Goal: Task Accomplishment & Management: Complete application form

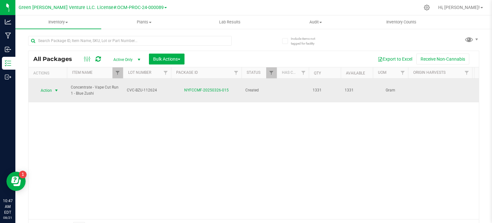
click at [45, 86] on span "Action" at bounding box center [43, 90] width 17 height 9
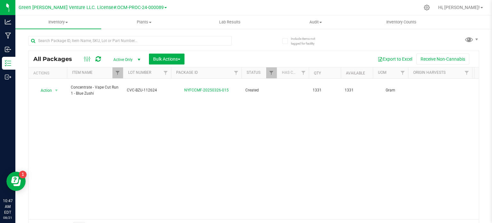
click at [224, 174] on div "Action Action Adjust qty Create package Edit attributes Global inventory Locate…" at bounding box center [254, 148] width 450 height 140
click at [176, 55] on button "Bulk Actions" at bounding box center [167, 58] width 36 height 11
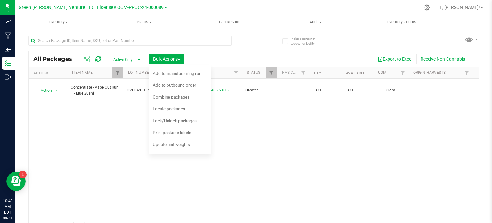
click at [105, 146] on div "Action Action Adjust qty Create package Edit attributes Global inventory Locate…" at bounding box center [254, 148] width 450 height 140
click at [102, 139] on div "Action Action Adjust qty Create package Edit attributes Global inventory Locate…" at bounding box center [254, 148] width 450 height 140
click at [186, 2] on div at bounding box center [294, 7] width 250 height 12
click at [178, 60] on span "Bulk Actions" at bounding box center [166, 58] width 27 height 5
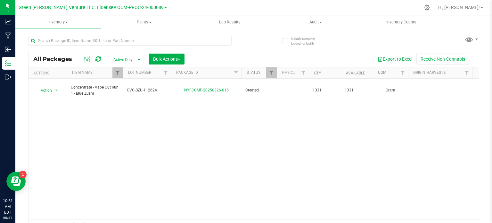
click at [93, 122] on div "Action Action Adjust qty Create package Edit attributes Global inventory Locate…" at bounding box center [254, 148] width 450 height 140
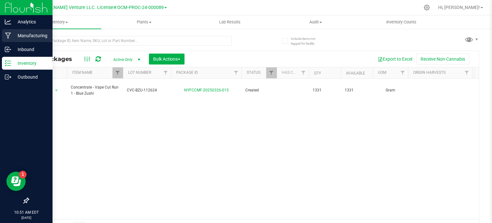
click at [17, 38] on p "Manufacturing" at bounding box center [30, 36] width 38 height 8
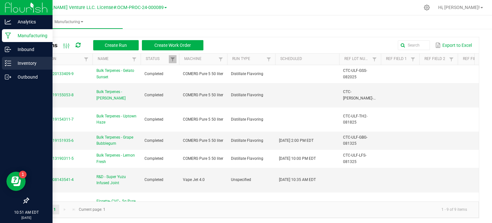
click at [28, 64] on p "Inventory" at bounding box center [30, 63] width 38 height 8
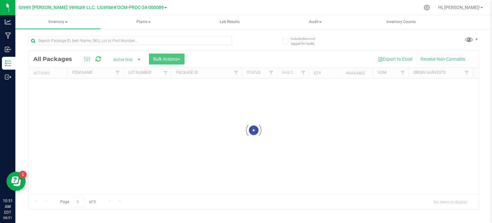
scroll to position [1, 0]
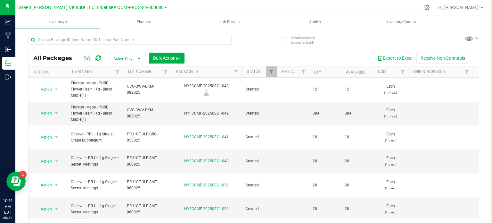
click at [170, 72] on div at bounding box center [171, 71] width 3 height 11
click at [165, 70] on span "Filter" at bounding box center [165, 71] width 5 height 5
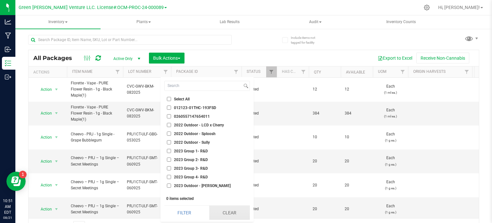
click at [224, 211] on button "Clear" at bounding box center [229, 212] width 41 height 14
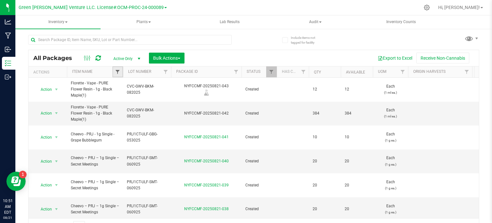
click at [115, 70] on span "Filter" at bounding box center [117, 71] width 5 height 5
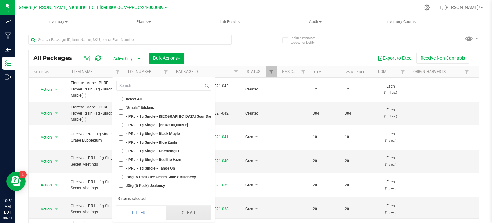
click at [192, 214] on button "Clear" at bounding box center [188, 212] width 45 height 14
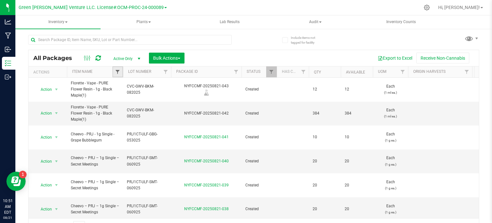
click at [117, 73] on span "Filter" at bounding box center [117, 71] width 5 height 5
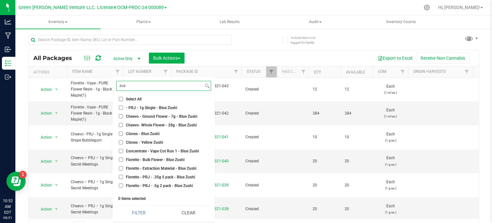
type input "zus"
click at [122, 150] on input "Concentrate - Vape Cut Run 1 - Blue Zushi" at bounding box center [121, 151] width 4 height 4
checkbox input "true"
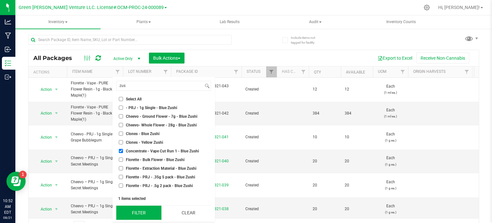
click at [132, 212] on button "Filter" at bounding box center [138, 212] width 45 height 14
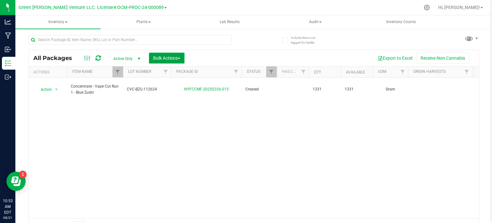
click at [172, 59] on span "Bulk Actions" at bounding box center [166, 57] width 27 height 5
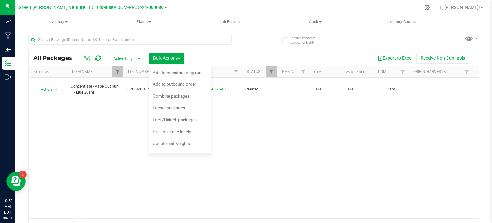
drag, startPoint x: 132, startPoint y: 142, endPoint x: 136, endPoint y: 137, distance: 5.8
click at [133, 142] on div "Action Action Adjust qty Create package Edit attributes Global inventory Locate…" at bounding box center [254, 148] width 450 height 140
click at [180, 58] on span "button" at bounding box center [179, 58] width 3 height 1
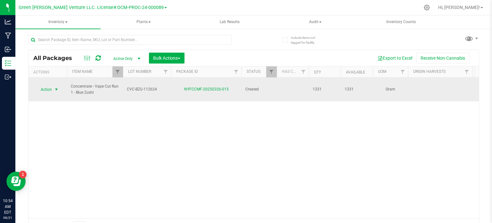
click at [46, 85] on span "Action" at bounding box center [43, 89] width 17 height 9
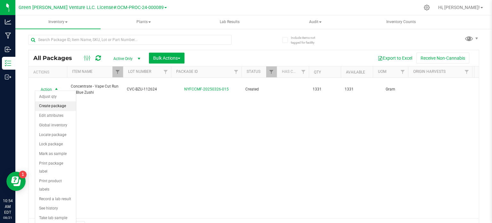
click at [50, 103] on li "Create package" at bounding box center [55, 106] width 41 height 10
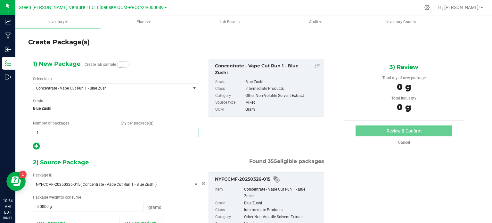
click at [145, 129] on span at bounding box center [160, 132] width 78 height 10
type input "0.0000"
click at [112, 103] on div "Strain Blue Zushi" at bounding box center [116, 106] width 166 height 17
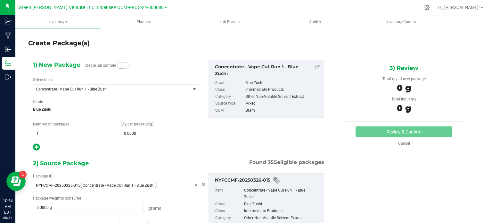
scroll to position [48, 0]
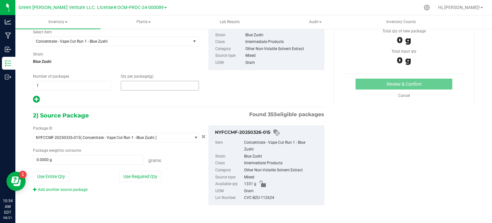
drag, startPoint x: 140, startPoint y: 88, endPoint x: 155, endPoint y: 105, distance: 22.5
click at [155, 105] on div "1) New Package Create lab sample Select Item Concentrate - Vape Cut Run 1 - Blu…" at bounding box center [178, 113] width 301 height 209
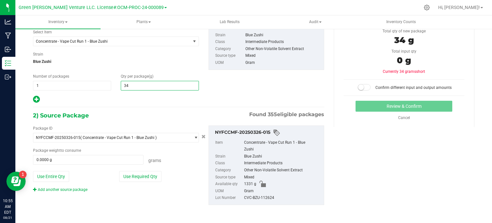
type input "340"
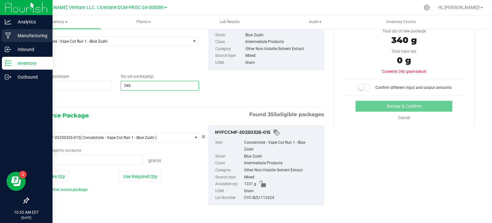
click at [9, 41] on div "Manufacturing" at bounding box center [27, 35] width 51 height 13
type input "340.0000"
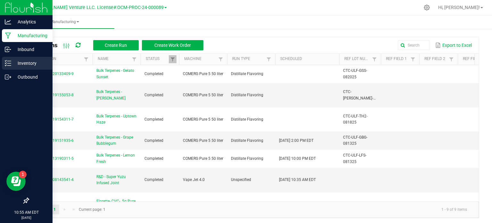
click at [22, 64] on p "Inventory" at bounding box center [30, 63] width 38 height 8
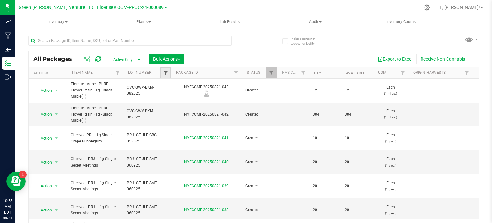
click at [167, 71] on span "Filter" at bounding box center [165, 72] width 5 height 5
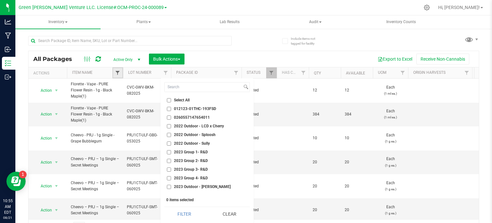
click at [115, 71] on span "Filter" at bounding box center [117, 72] width 5 height 5
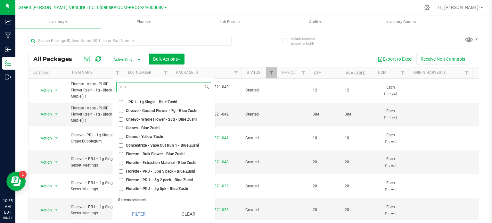
type input "zus"
click at [120, 144] on input "Concentrate - Vape Cut Run 1 - Blue Zushi" at bounding box center [121, 145] width 4 height 4
checkbox input "true"
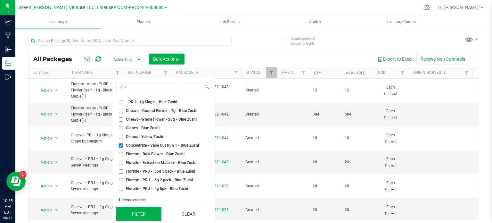
click at [144, 215] on button "Filter" at bounding box center [138, 214] width 45 height 14
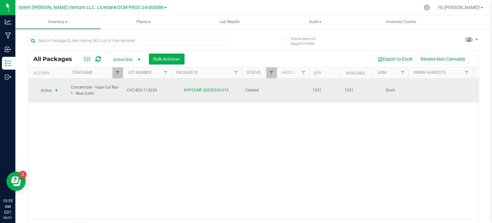
click at [53, 87] on span "select" at bounding box center [57, 90] width 8 height 9
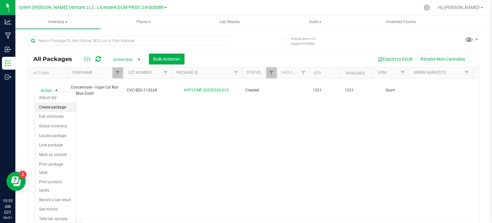
click at [46, 107] on li "Create package" at bounding box center [55, 108] width 41 height 10
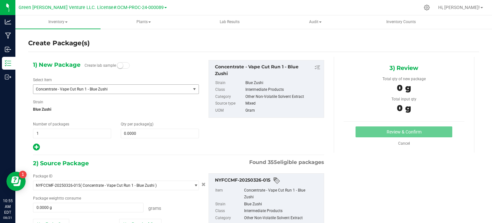
click at [67, 89] on span "Concentrate - Vape Cut Run 1 - Blue Zushi" at bounding box center [109, 89] width 146 height 4
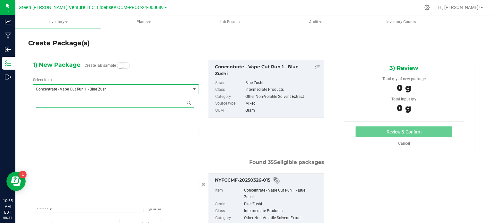
scroll to position [1453, 0]
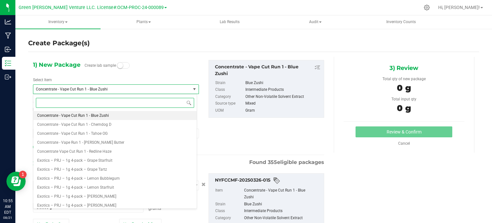
click at [67, 102] on input at bounding box center [115, 103] width 158 height 10
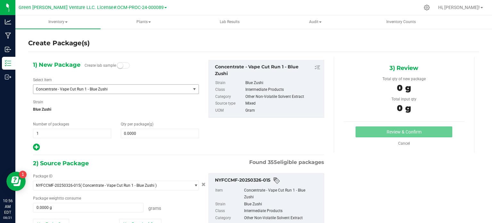
click at [136, 90] on span "Concentrate - Vape Cut Run 1 - Blue Zushi" at bounding box center [109, 89] width 146 height 4
click at [148, 89] on span "Concentrate - Vape Cut Run 1 - Blue Zushi" at bounding box center [109, 89] width 146 height 4
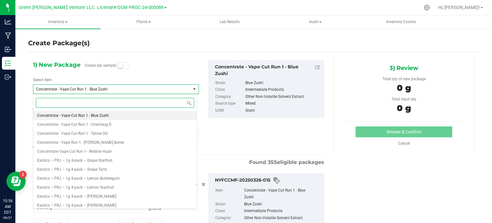
click at [89, 103] on input at bounding box center [115, 103] width 158 height 10
paste input "Florette – Pure Flower Resin Vape 1g – Blue Zuzhi"
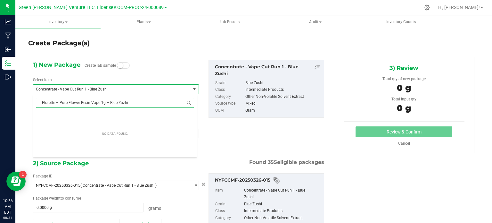
click at [104, 102] on input "Florette – Pure Flower Resin Vape 1g – Blue Zuzhi" at bounding box center [115, 103] width 158 height 10
type input "Florette – Pure Flower Resin Vape 1g Blue Zuzh"
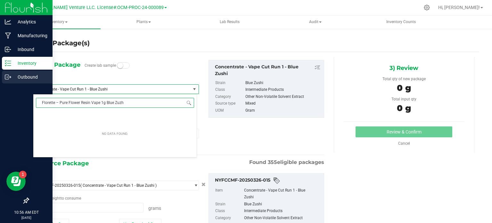
drag, startPoint x: 129, startPoint y: 102, endPoint x: 12, endPoint y: 84, distance: 118.0
click at [32, 98] on body "Analytics Manufacturing Inbound Inventory Outbound 10:56 AM EDT 08/21/2025 08/2…" at bounding box center [246, 111] width 492 height 223
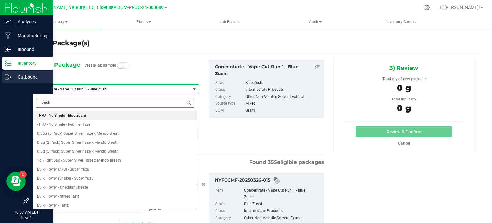
type input "zushi"
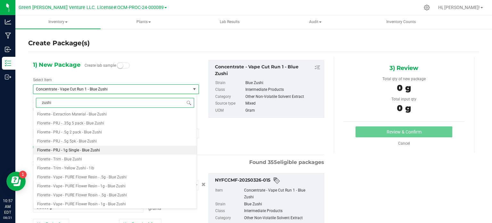
scroll to position [74, 0]
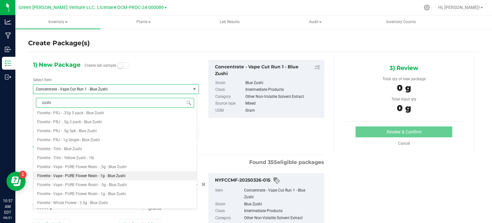
click at [89, 176] on span "Florette - Vape - PURE Flower Resin - 1g - Blue Zushi" at bounding box center [81, 175] width 88 height 4
type input "0"
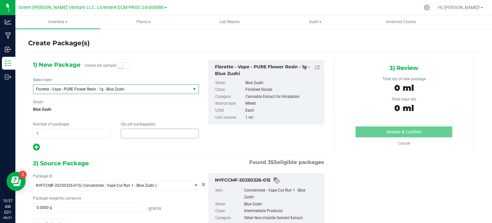
click at [131, 134] on span at bounding box center [160, 133] width 78 height 10
type input "340"
click at [119, 112] on span "Blue Zushi" at bounding box center [116, 109] width 166 height 10
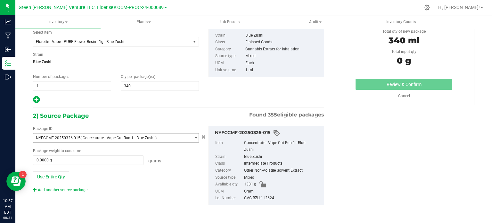
scroll to position [48, 0]
click at [59, 174] on button "Use Entire Qty" at bounding box center [51, 176] width 36 height 11
type input "1331.0000 g"
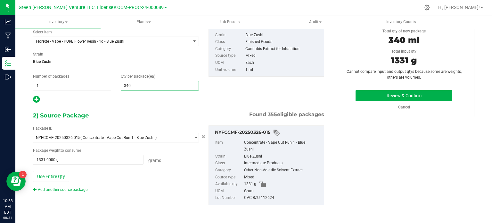
click at [151, 82] on span "340 340" at bounding box center [160, 86] width 78 height 10
click at [103, 160] on span "1331.0000 g 1331" at bounding box center [88, 160] width 111 height 10
type input "1"
type input "340"
type input "340.0000 g"
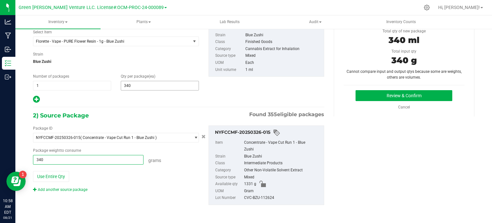
click at [141, 88] on span "340 340" at bounding box center [160, 86] width 78 height 10
click at [130, 171] on div "Use Entire Qty" at bounding box center [116, 176] width 166 height 11
click at [134, 85] on span "340 340" at bounding box center [160, 86] width 78 height 10
click at [122, 175] on div "Use Entire Qty" at bounding box center [116, 176] width 166 height 11
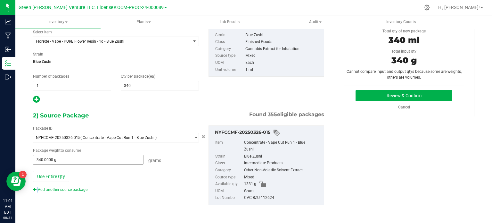
click at [108, 157] on span "340.0000 g 340" at bounding box center [88, 160] width 111 height 10
click at [134, 81] on span "340 340" at bounding box center [160, 86] width 78 height 10
click at [126, 149] on div "Package weight to consume" at bounding box center [116, 150] width 166 height 6
click at [70, 189] on link "Add another source package" at bounding box center [60, 189] width 54 height 4
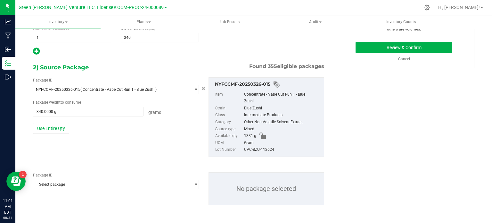
click at [57, 177] on div "Package ID" at bounding box center [116, 175] width 166 height 6
click at [55, 183] on span "Select package" at bounding box center [111, 184] width 157 height 9
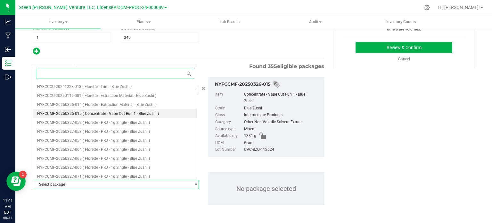
click at [81, 115] on li "NYFCCMF-20250326-015 ( Concentrate - Vape Cut Run 1 - Blue Zushi )" at bounding box center [114, 113] width 163 height 9
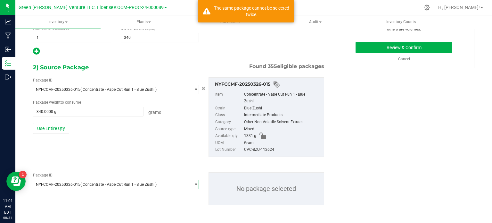
click at [204, 90] on div "NYFCCMF-20250326-015 Item Concentrate - Vape Cut Run 1 - Blue Zushi Strain Blue…" at bounding box center [266, 116] width 125 height 79
click at [204, 86] on div "NYFCCMF-20250326-015 Item Concentrate - Vape Cut Run 1 - Blue Zushi Strain Blue…" at bounding box center [266, 116] width 125 height 79
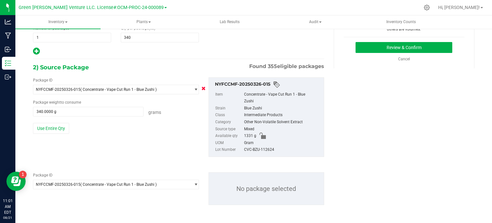
click at [201, 88] on icon "Cancel button" at bounding box center [203, 88] width 4 height 4
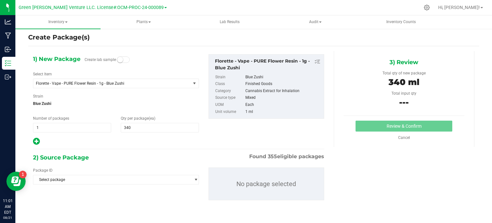
scroll to position [5, 0]
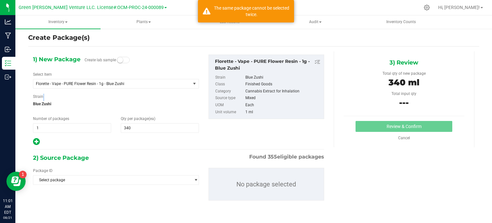
click at [201, 88] on div "1) New Package Create lab sample Select Item Florette - Vape - PURE Flower Resi…" at bounding box center [116, 99] width 176 height 91
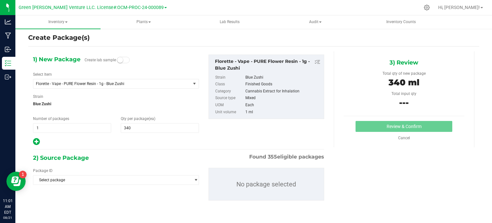
click at [89, 141] on div at bounding box center [116, 141] width 166 height 8
click at [47, 178] on span "Select package" at bounding box center [111, 179] width 157 height 9
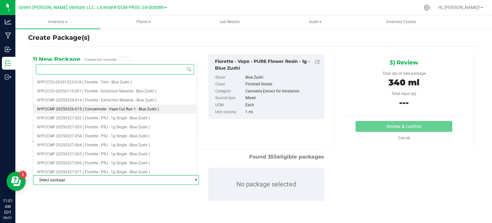
click at [106, 78] on ul "NYFCCCU-20241223-018 ( Florette - Trim - Blue Zushi ) NYFCCCU-20250115-001 ( Fl…" at bounding box center [114, 78] width 163 height 0
click at [106, 107] on span "( Concentrate - Vape Cut Run 1 - Blue Zushi )" at bounding box center [121, 109] width 76 height 4
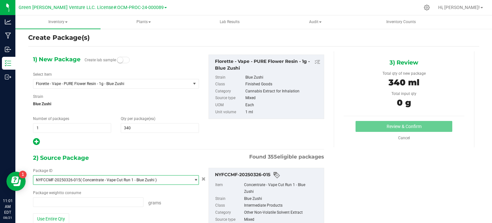
type input "0.0000 g"
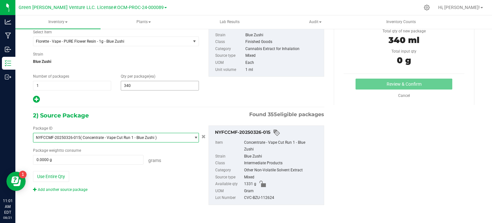
click at [159, 89] on span "340 340" at bounding box center [160, 86] width 78 height 10
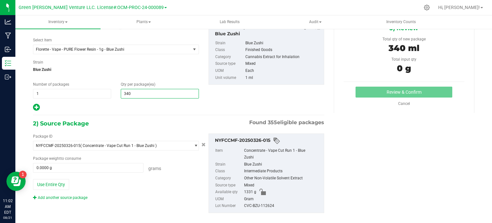
scroll to position [43, 0]
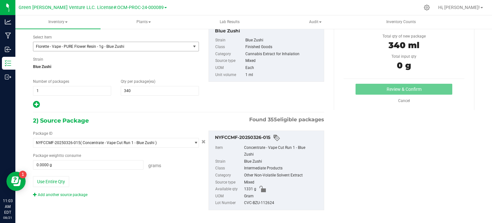
click at [78, 45] on span "Florette - Vape - PURE Flower Resin - 1g - Blue Zushi" at bounding box center [109, 46] width 146 height 4
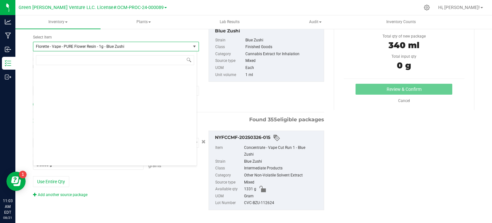
drag, startPoint x: 78, startPoint y: 45, endPoint x: 70, endPoint y: 47, distance: 7.9
click at [70, 47] on span "Florette - Vape - PURE Flower Resin - 1g - Blue Zushi" at bounding box center [109, 46] width 146 height 4
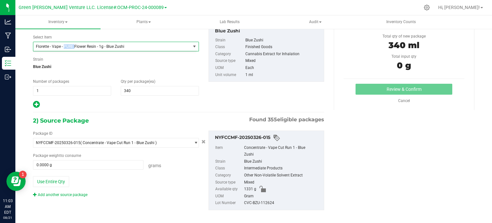
click at [70, 47] on span "Florette - Vape - PURE Flower Resin - 1g - Blue Zushi" at bounding box center [109, 46] width 146 height 4
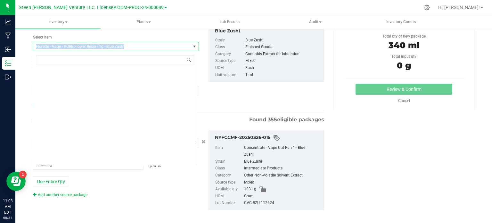
click at [70, 47] on span "Florette - Vape - PURE Flower Resin - 1g - Blue Zushi" at bounding box center [109, 46] width 146 height 4
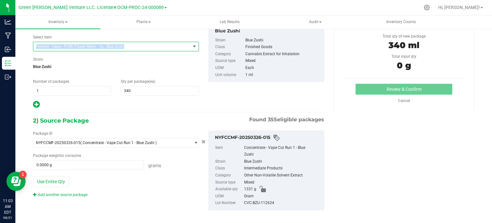
copy span "Florette - Vape - PURE Flower Resin - 1g - Blue Zushi"
click at [151, 57] on div "Strain Blue Zushi" at bounding box center [116, 64] width 166 height 17
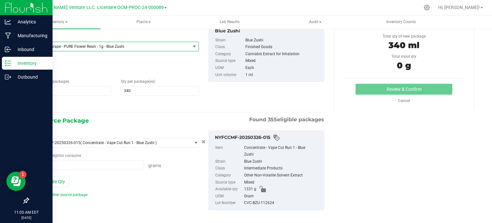
click at [20, 61] on p "Inventory" at bounding box center [30, 63] width 38 height 8
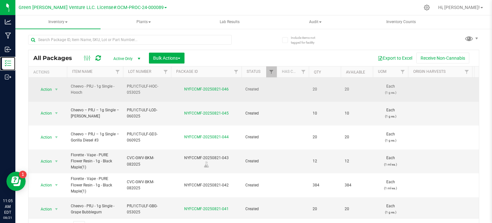
scroll to position [11, 0]
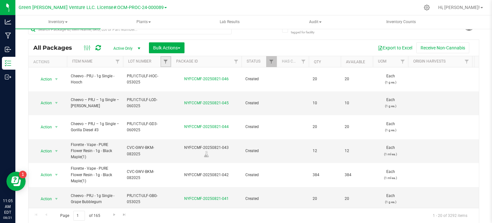
click at [161, 63] on link "Filter" at bounding box center [165, 61] width 11 height 11
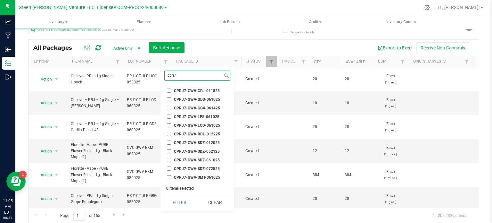
scroll to position [51, 0]
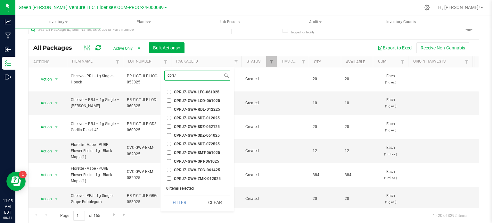
type input "cprj7"
click at [169, 134] on input "CPRJ7-GWV-SDZ-061025" at bounding box center [169, 135] width 4 height 4
checkbox input "true"
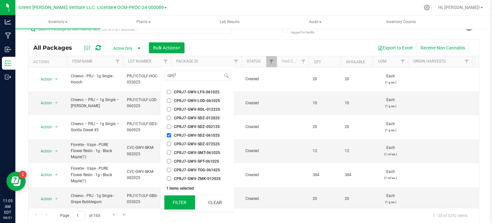
click at [186, 203] on button "Filter" at bounding box center [179, 202] width 31 height 14
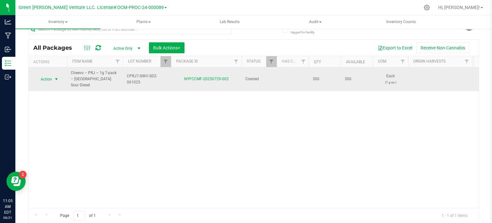
click at [40, 75] on span "Action" at bounding box center [43, 79] width 17 height 9
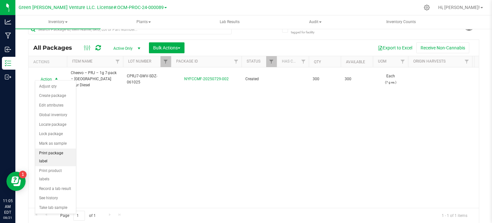
click at [68, 152] on li "Print package label" at bounding box center [55, 157] width 41 height 18
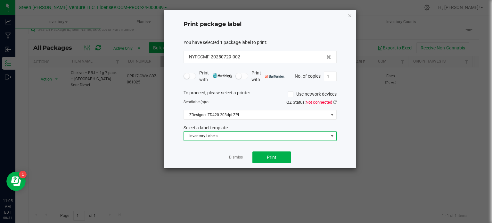
click at [231, 140] on span "Inventory Labels" at bounding box center [256, 135] width 144 height 9
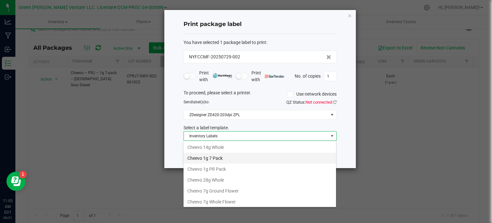
click at [217, 157] on li "Cheevo 1g 7 Pack" at bounding box center [260, 157] width 152 height 11
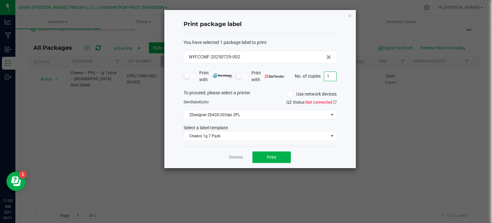
click at [331, 77] on input "1" at bounding box center [330, 76] width 12 height 9
click at [275, 154] on span "Print" at bounding box center [272, 156] width 10 height 5
click at [331, 78] on input "60" at bounding box center [330, 76] width 12 height 9
type input "13"
drag, startPoint x: 276, startPoint y: 157, endPoint x: 316, endPoint y: 7, distance: 154.9
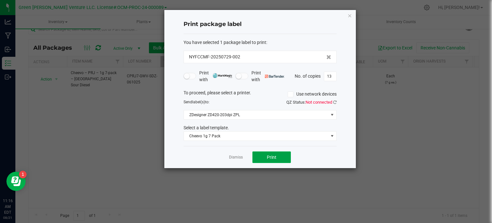
click at [276, 157] on button "Print" at bounding box center [271, 157] width 38 height 12
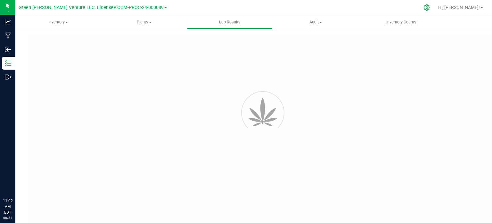
type input "NYFCCMF-20250624-034"
click at [430, 7] on icon at bounding box center [427, 7] width 7 height 7
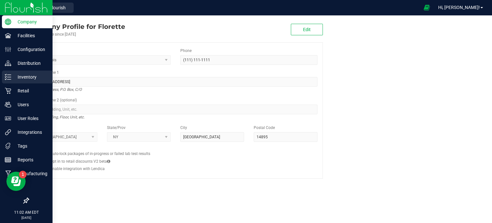
click at [28, 79] on p "Inventory" at bounding box center [30, 77] width 38 height 8
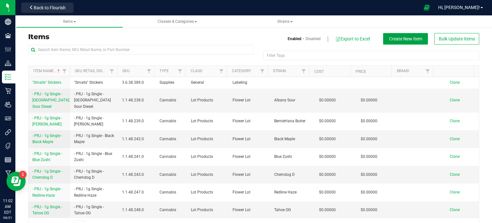
click at [415, 38] on span "Create New Item" at bounding box center [405, 38] width 33 height 5
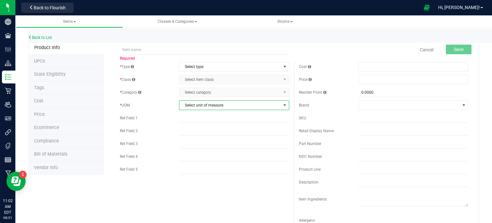
click at [211, 103] on span "Select unit of measure" at bounding box center [230, 105] width 102 height 9
click at [120, 47] on input "text" at bounding box center [204, 50] width 169 height 10
click at [160, 51] on input "text" at bounding box center [204, 50] width 169 height 10
paste input "Florette - Vape - PURE Flower Resin - 1g - Blue Zushi"
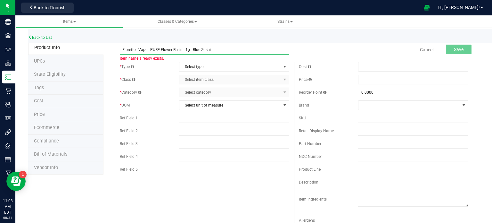
click at [186, 49] on input "Florette - Vape - PURE Flower Resin - 1g - Blue Zushi" at bounding box center [204, 50] width 169 height 10
click at [187, 49] on input "Florette - Vape - PURE Flower Resin - 1g - Blue Zushi" at bounding box center [204, 50] width 169 height 10
click at [189, 49] on input "Florette - Vape - PURE Flower Resin - 1g - Blue Zushi" at bounding box center [204, 50] width 169 height 10
click at [213, 106] on span "Select unit of measure" at bounding box center [230, 105] width 102 height 9
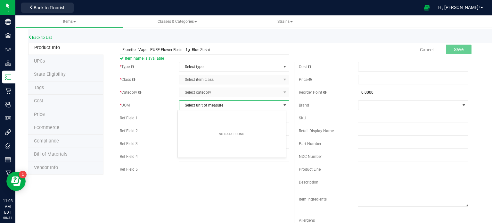
click at [211, 104] on span "Select unit of measure" at bounding box center [230, 105] width 102 height 9
click at [188, 65] on span "Select type" at bounding box center [230, 66] width 102 height 9
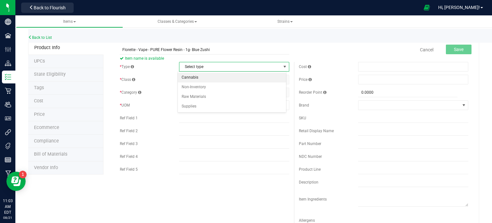
click at [191, 79] on li "Cannabis" at bounding box center [232, 78] width 108 height 10
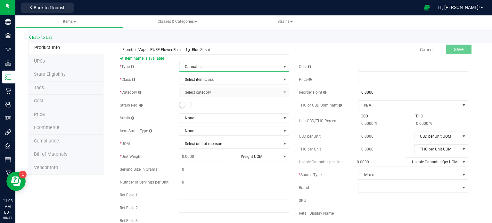
click at [203, 79] on span "Select item class" at bounding box center [230, 79] width 102 height 9
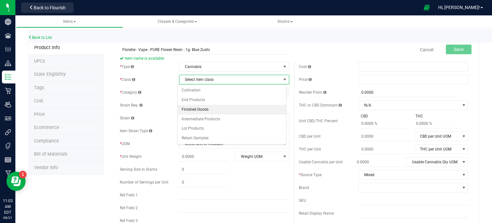
click at [200, 108] on li "Finished Goods" at bounding box center [232, 110] width 108 height 10
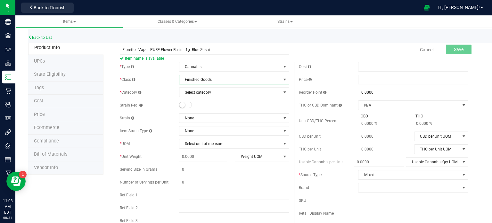
click at [202, 92] on span "Select category" at bounding box center [230, 92] width 102 height 9
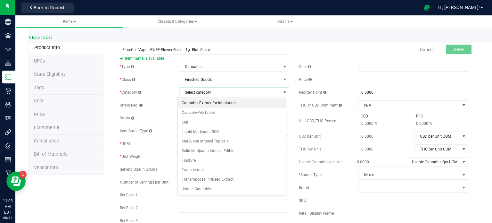
click at [207, 103] on li "Cannabis Extract for Inhalation" at bounding box center [232, 103] width 108 height 10
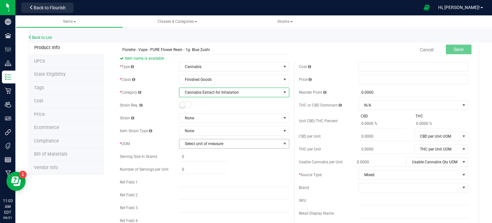
click at [220, 143] on span "Select unit of measure" at bounding box center [230, 143] width 102 height 9
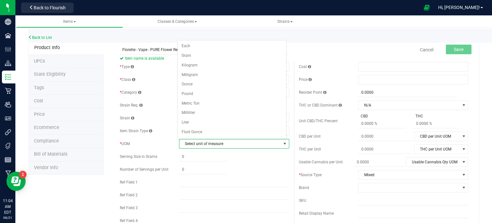
click at [170, 87] on div "* Category Cannabis Extract for Inhalation Select category Cannabis Extract for…" at bounding box center [204, 92] width 169 height 10
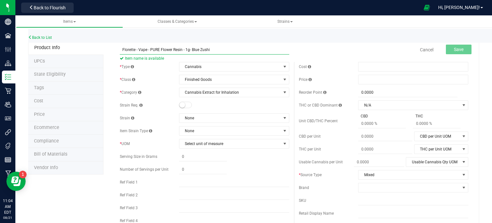
click at [189, 48] on input "Florette - Vape - PURE Flower Resin - 1g- Blue Zushi" at bounding box center [204, 50] width 169 height 10
type input "Florette - Vape - PURE Flower Resin - 1g - Blue Zushi"
click at [235, 8] on div at bounding box center [247, 7] width 343 height 12
click at [213, 48] on input "Florette - Vape - PURE Flower Resin - 1g - Blue Zushi" at bounding box center [204, 50] width 169 height 10
click at [95, 37] on div "Back to List" at bounding box center [274, 36] width 492 height 14
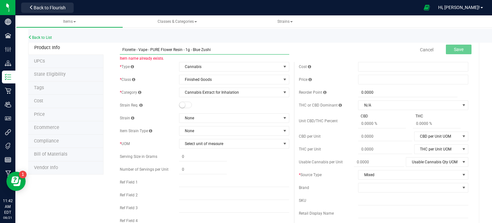
click at [218, 46] on input "Florette - Vape - PURE Flower Resin - 1g - Blue Zushi" at bounding box center [204, 50] width 169 height 10
click at [73, 47] on li "Product Info" at bounding box center [65, 48] width 75 height 14
drag, startPoint x: 175, startPoint y: 26, endPoint x: 222, endPoint y: 65, distance: 61.5
drag, startPoint x: 346, startPoint y: 87, endPoint x: 390, endPoint y: 1, distance: 96.6
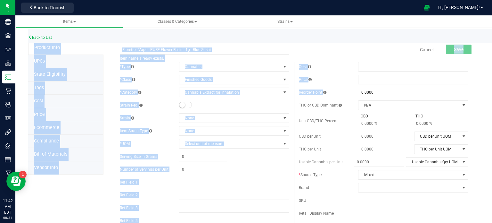
click at [185, 38] on div "Back to List" at bounding box center [274, 36] width 492 height 14
